Goal: Transaction & Acquisition: Purchase product/service

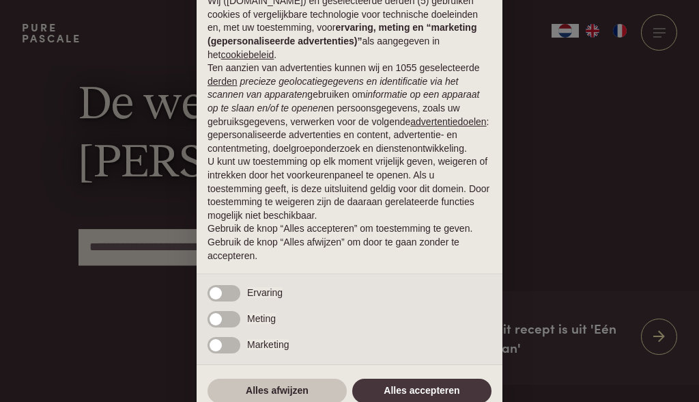
click at [262, 391] on button "Alles afwijzen" at bounding box center [277, 390] width 139 height 25
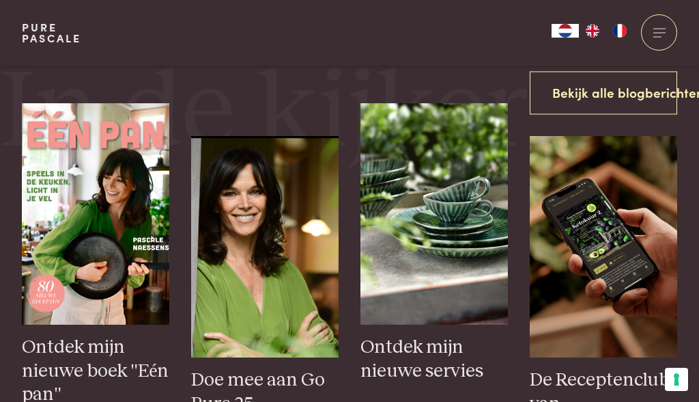
scroll to position [400, 0]
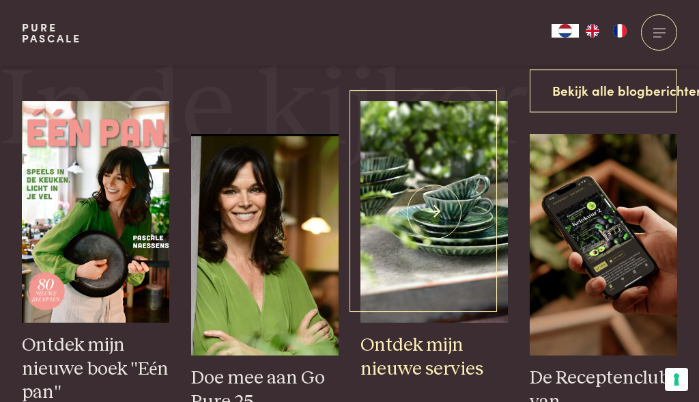
click at [411, 344] on h3 "Ontdek mijn nieuwe servies" at bounding box center [435, 356] width 148 height 47
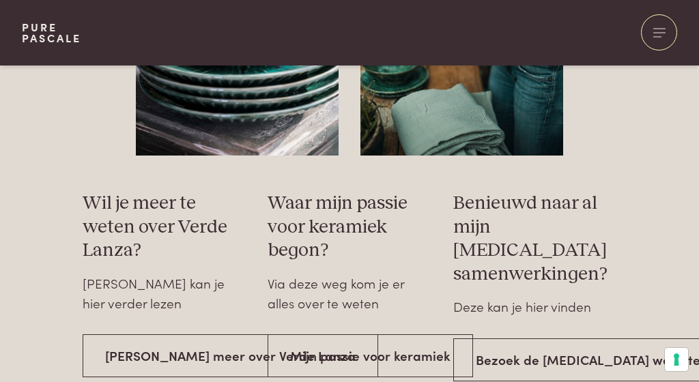
scroll to position [2198, 0]
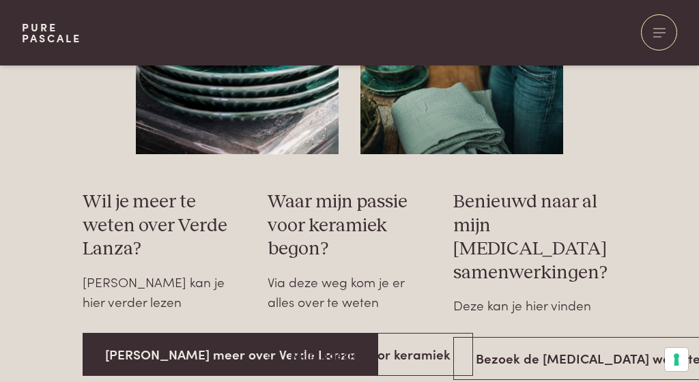
click at [182, 333] on link "Lees meer over Verde Lanza" at bounding box center [231, 354] width 296 height 43
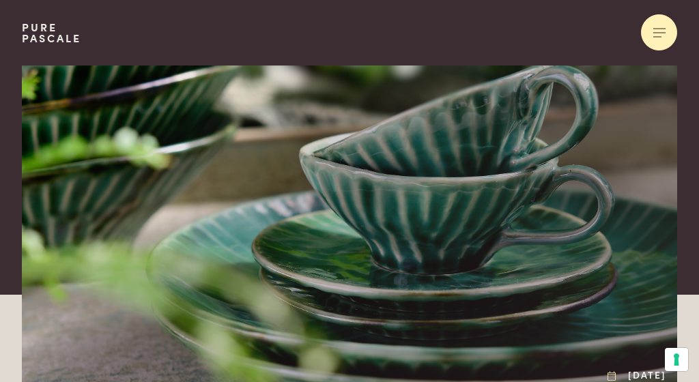
click at [654, 37] on span at bounding box center [658, 36] width 8 height 1
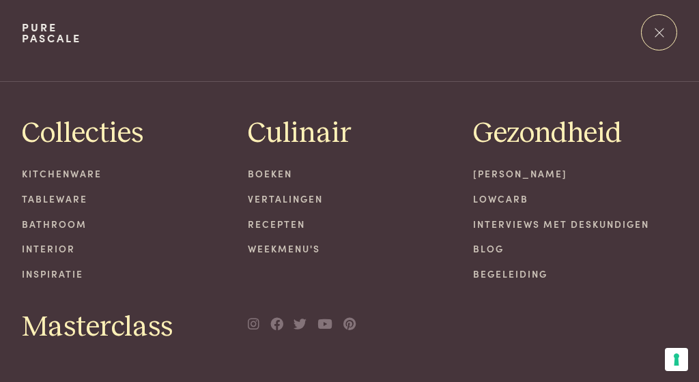
click at [79, 173] on link "Kitchenware" at bounding box center [124, 174] width 204 height 14
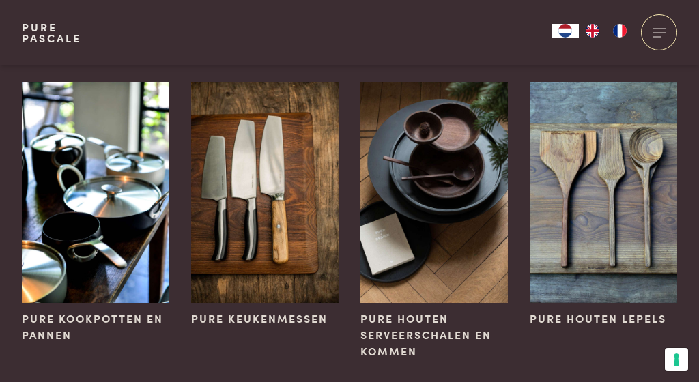
scroll to position [101, 0]
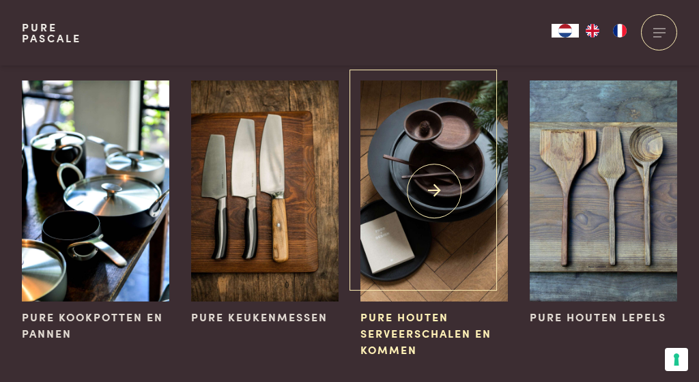
click at [428, 184] on img at bounding box center [435, 191] width 148 height 221
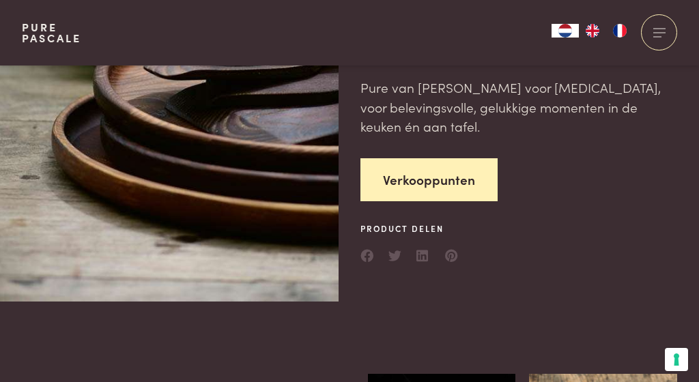
scroll to position [294, 0]
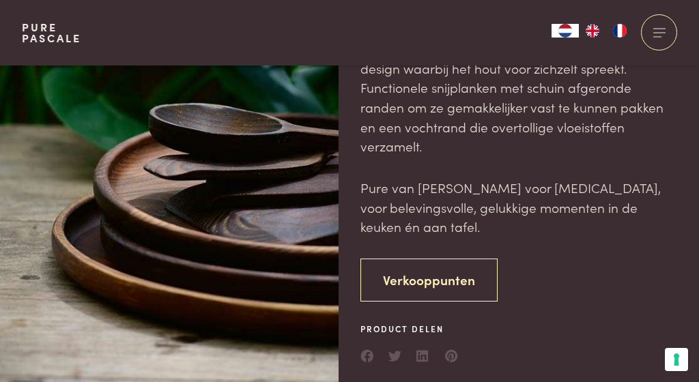
click at [415, 259] on link "Verkooppunten" at bounding box center [429, 280] width 137 height 43
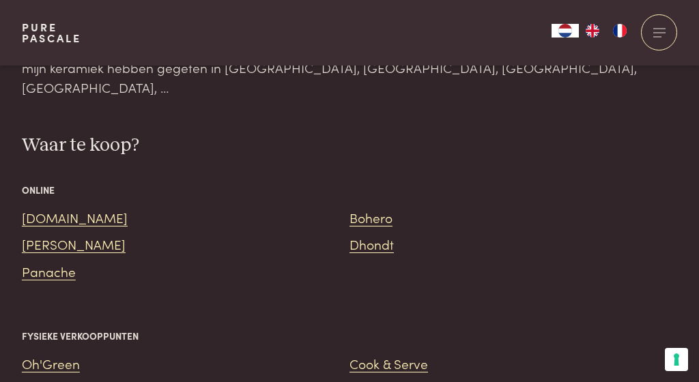
scroll to position [1460, 0]
